Goal: Task Accomplishment & Management: Manage account settings

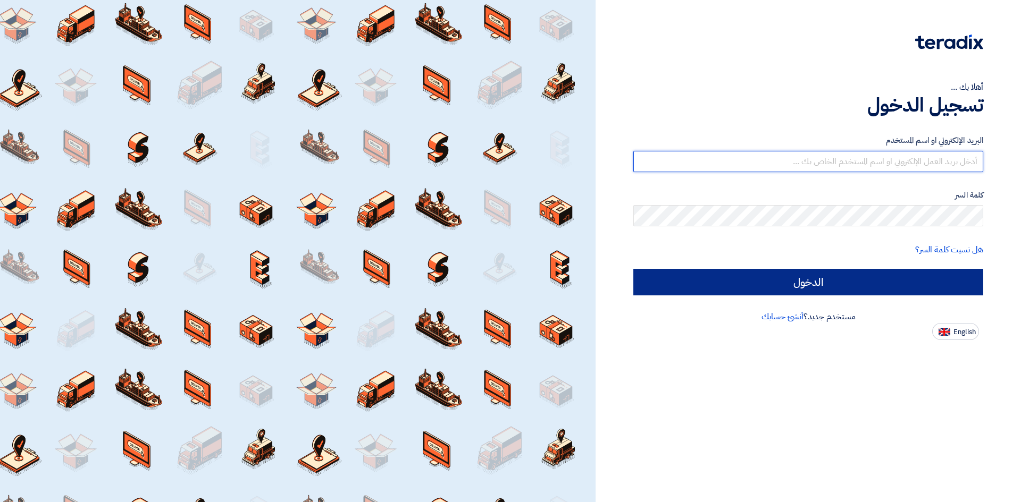
type input "[EMAIL_ADDRESS][DOMAIN_NAME]"
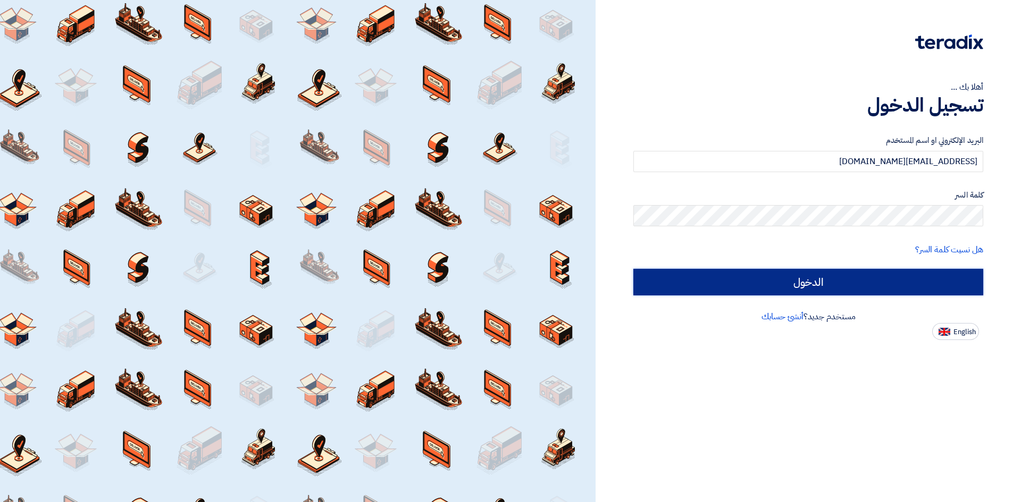
click at [827, 284] on input "الدخول" at bounding box center [808, 282] width 350 height 27
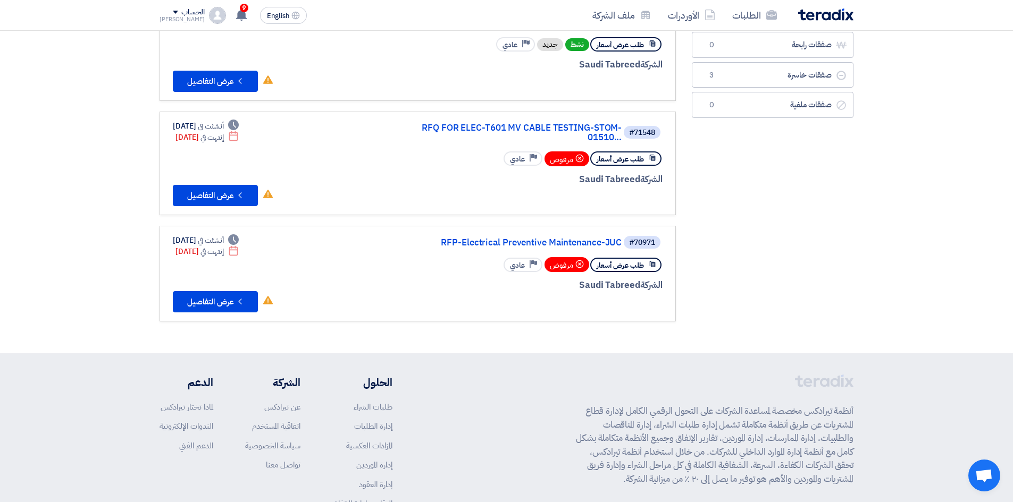
scroll to position [44, 0]
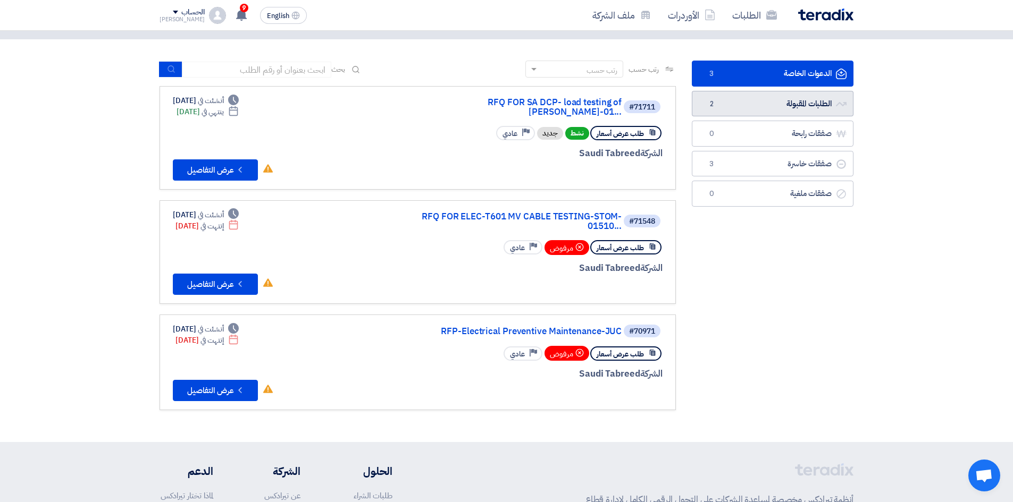
click at [730, 109] on link "الطلبات المقبولة الطلبات المقبولة 2" at bounding box center [773, 104] width 162 height 26
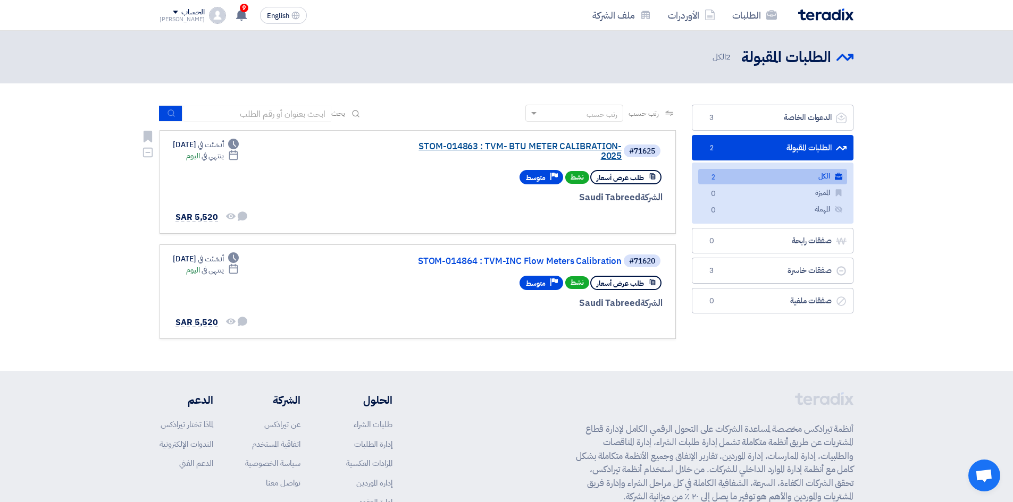
click at [479, 150] on link "STOM-014863 : TVM- BTU METER CALIBRATION-2025" at bounding box center [515, 151] width 213 height 19
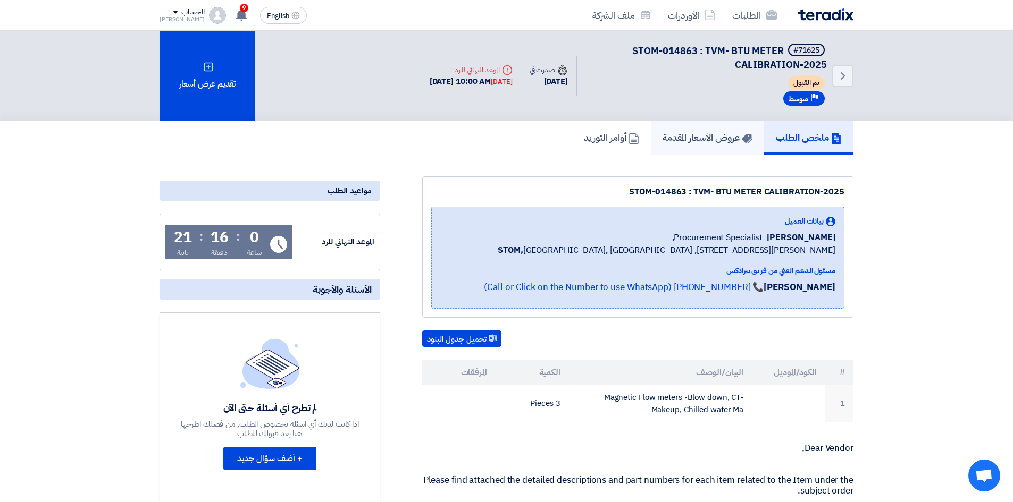
click at [714, 132] on h5 "عروض الأسعار المقدمة" at bounding box center [708, 137] width 90 height 12
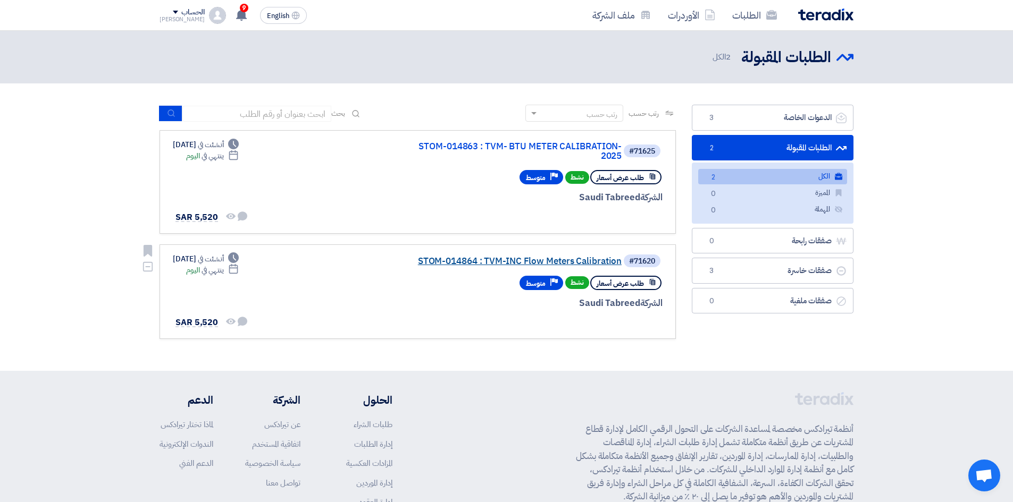
click at [560, 257] on link "STOM-014864 : TVM-INC Flow Meters Calibration" at bounding box center [515, 262] width 213 height 10
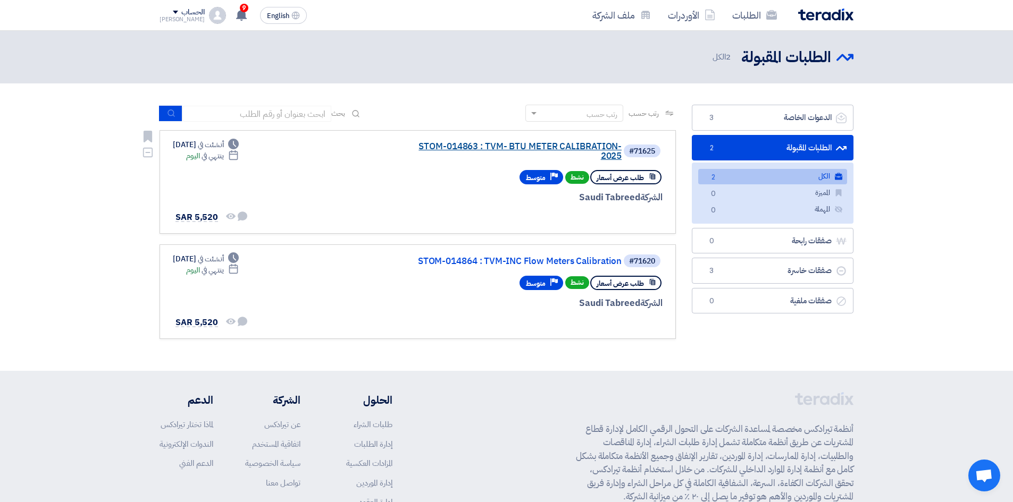
click at [464, 146] on link "STOM-014863 : TVM- BTU METER CALIBRATION-2025" at bounding box center [515, 151] width 213 height 19
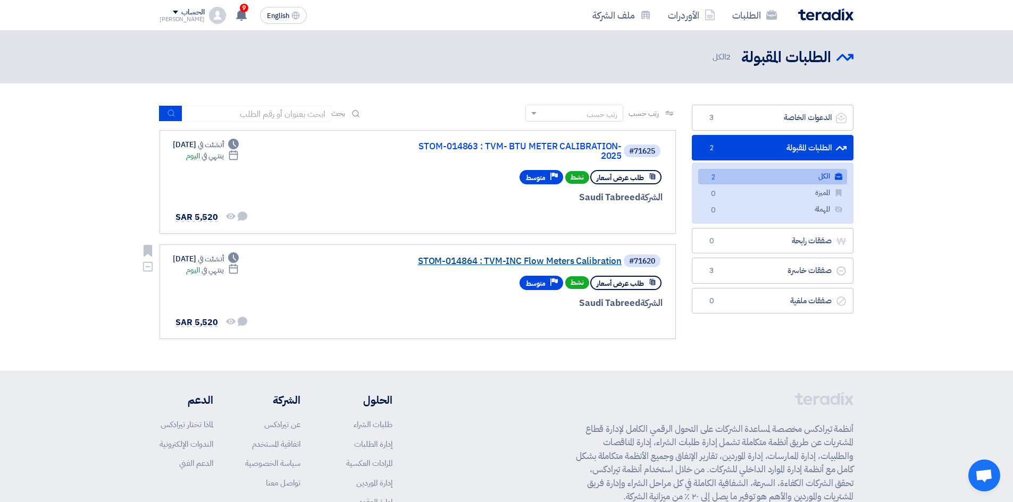
click at [601, 258] on link "STOM-014864 : TVM-INC Flow Meters Calibration" at bounding box center [515, 262] width 213 height 10
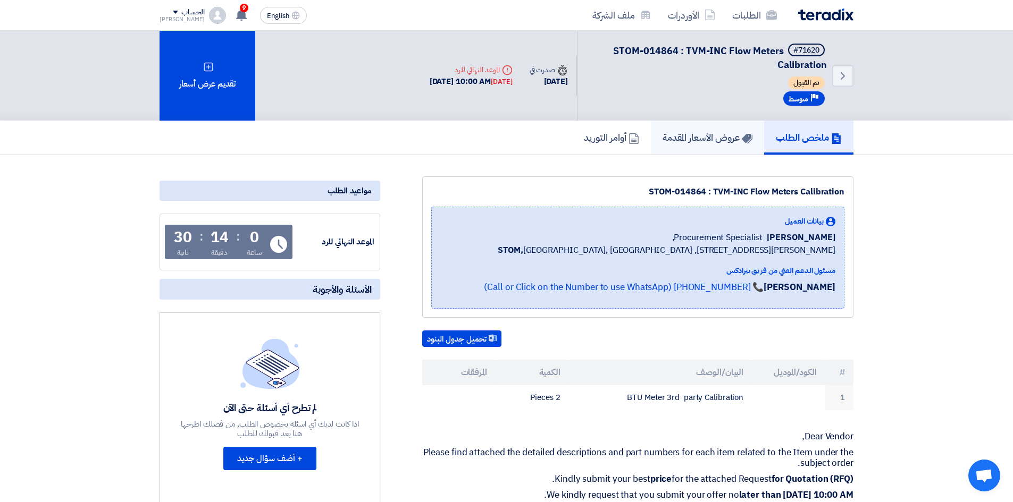
click at [727, 148] on link "عروض الأسعار المقدمة" at bounding box center [707, 138] width 113 height 34
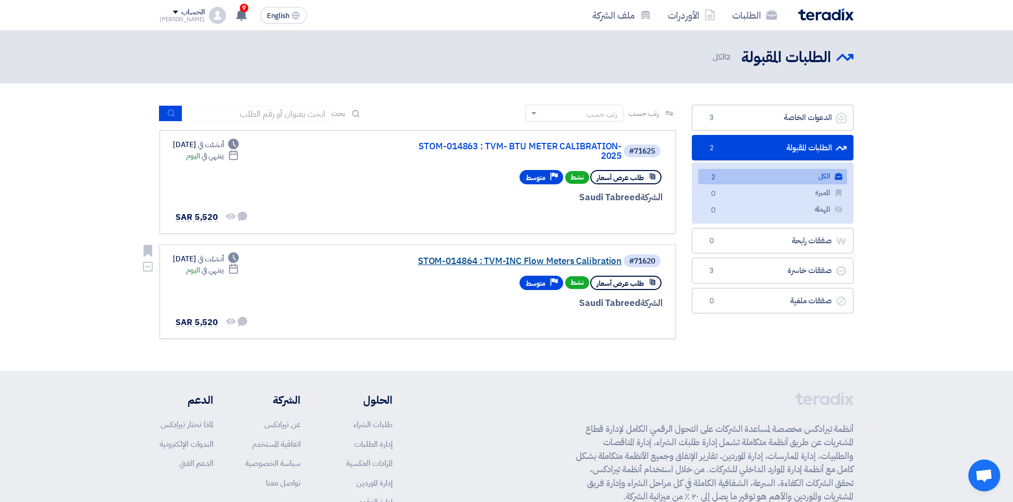
click at [524, 258] on link "STOM-014864 : TVM-INC Flow Meters Calibration" at bounding box center [515, 262] width 213 height 10
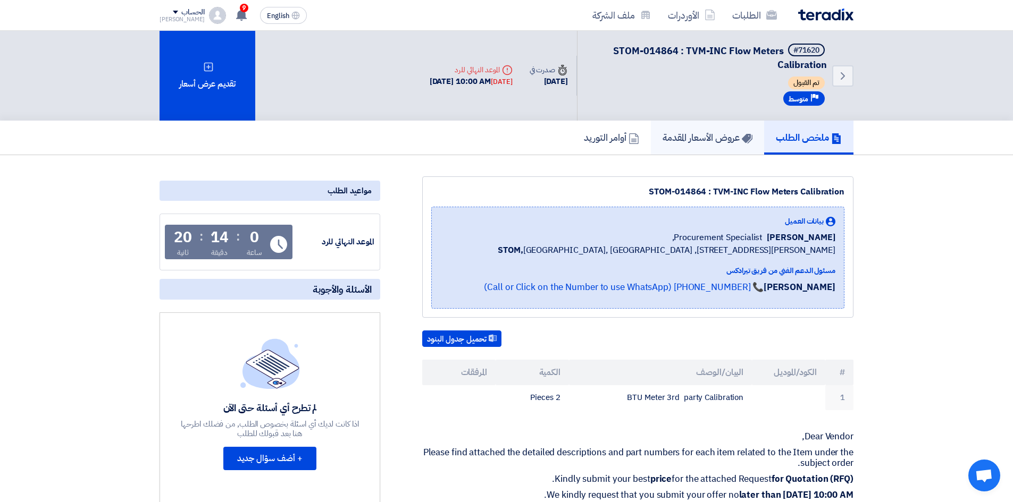
click at [712, 138] on h5 "عروض الأسعار المقدمة" at bounding box center [708, 137] width 90 height 12
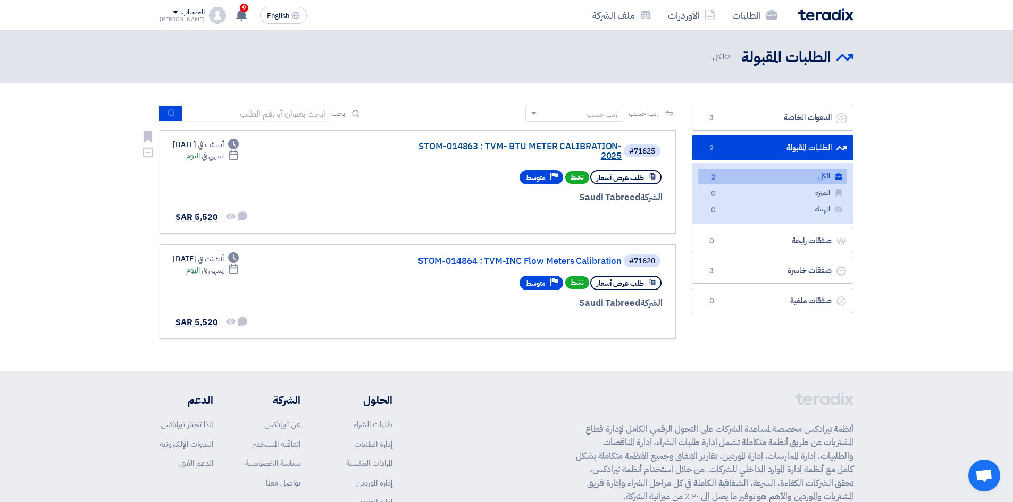
click at [485, 142] on link "STOM-014863 : TVM- BTU METER CALIBRATION-2025" at bounding box center [515, 151] width 213 height 19
click at [439, 153] on link "STOM-014863 : TVM- BTU METER CALIBRATION-2025" at bounding box center [515, 151] width 213 height 19
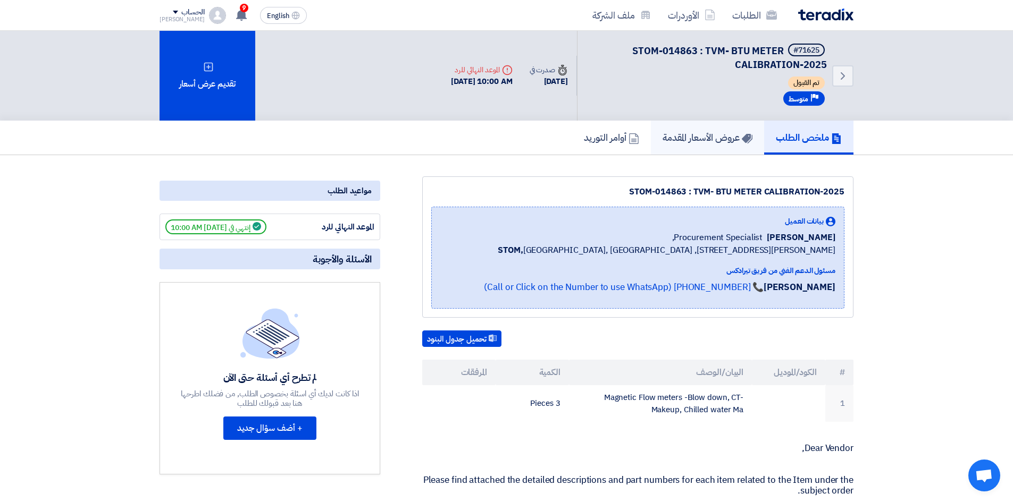
click at [700, 141] on h5 "عروض الأسعار المقدمة" at bounding box center [708, 137] width 90 height 12
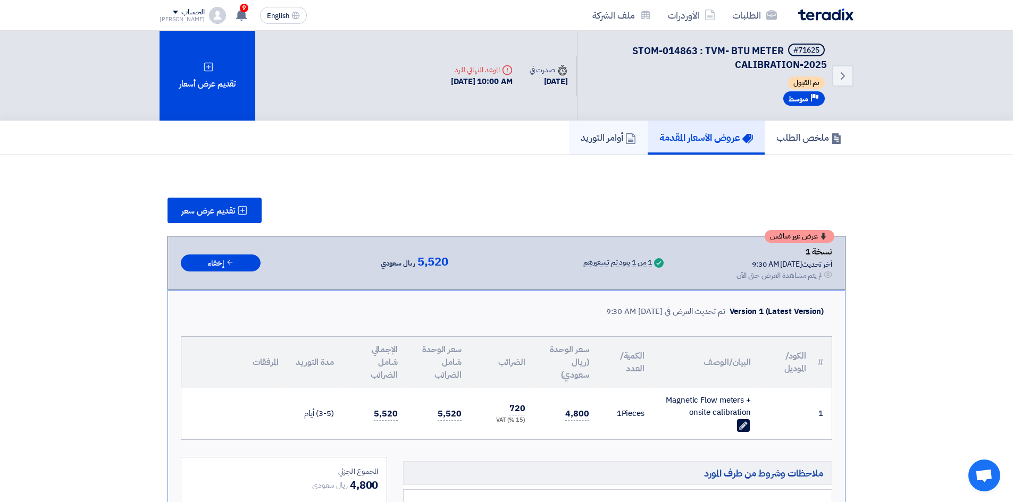
click at [616, 141] on h5 "أوامر التوريد" at bounding box center [608, 137] width 55 height 12
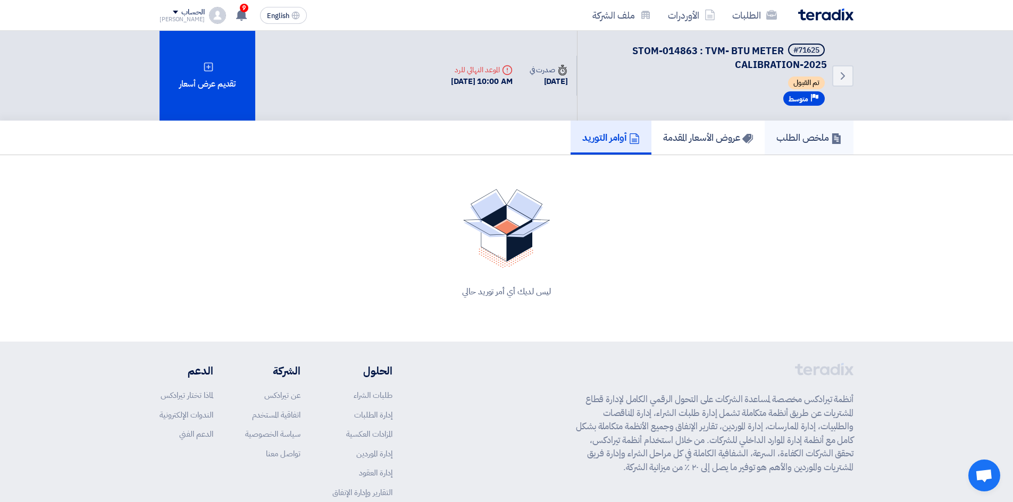
click at [814, 143] on h5 "ملخص الطلب" at bounding box center [808, 137] width 65 height 12
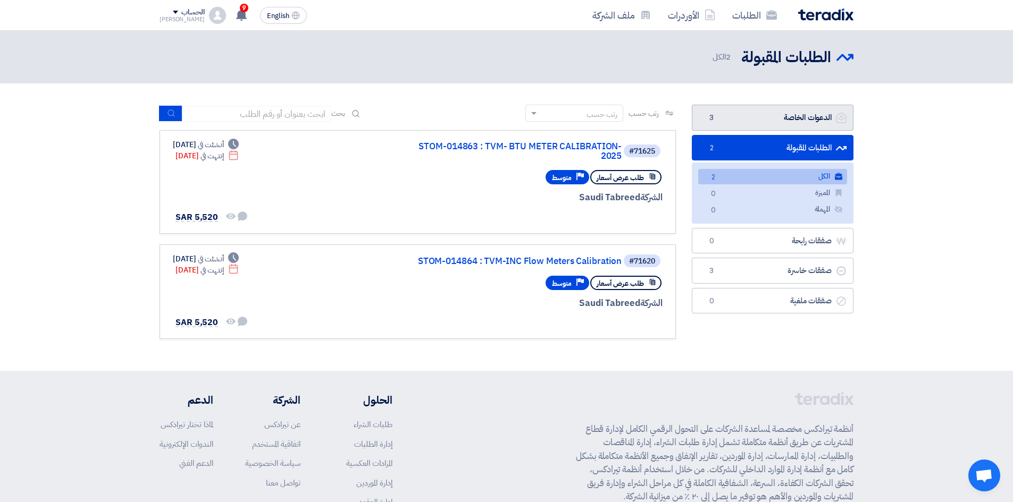
click at [741, 118] on link "الدعوات الخاصة الدعوات الخاصة 3" at bounding box center [773, 118] width 162 height 26
